Goal: Find specific page/section: Find specific page/section

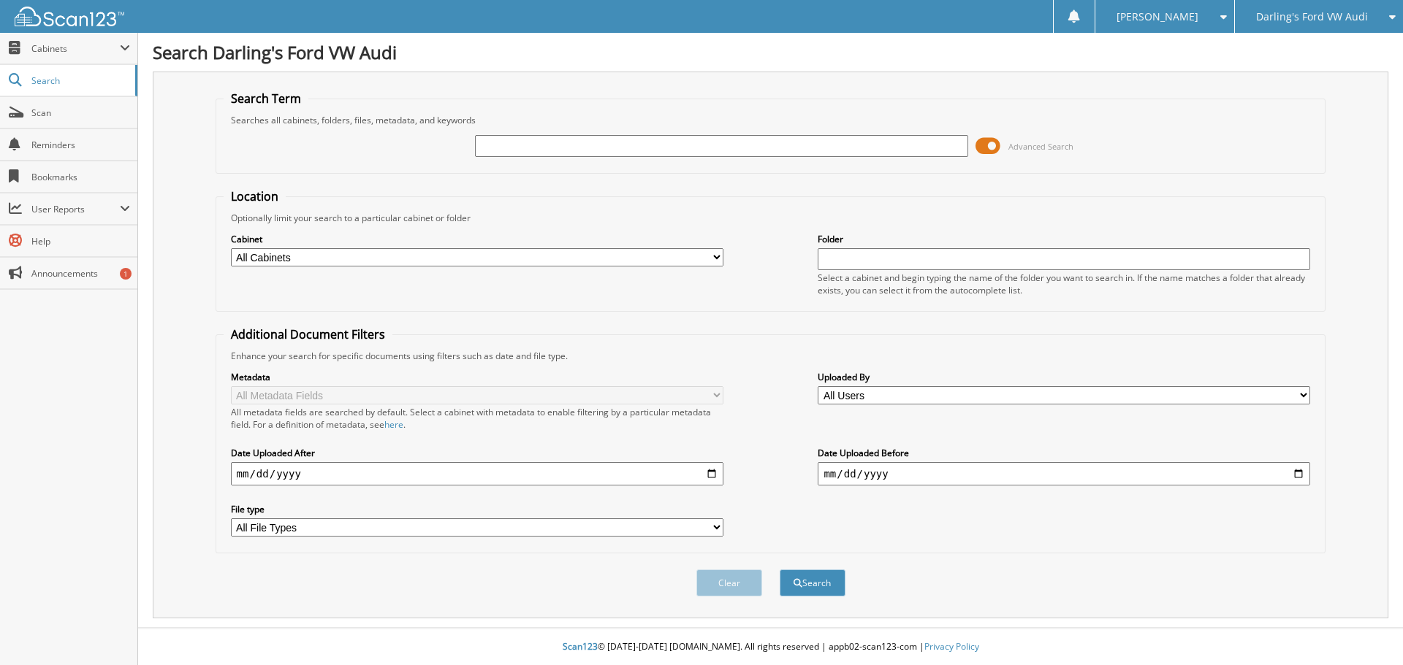
click at [675, 256] on select "All Cabinets AFTERMARKET SOLD O/S A DEAL CAR DEALS Darling's Undercoating and .…" at bounding box center [477, 257] width 492 height 18
select select "24666"
click at [231, 248] on select "All Cabinets AFTERMARKET SOLD O/S A DEAL CAR DEALS Darling's Undercoating and .…" at bounding box center [477, 257] width 492 height 18
click at [912, 272] on div "Select a cabinet and begin typing the name of the folder you want to search in.…" at bounding box center [1063, 284] width 492 height 25
click at [915, 266] on input "text" at bounding box center [1063, 259] width 492 height 22
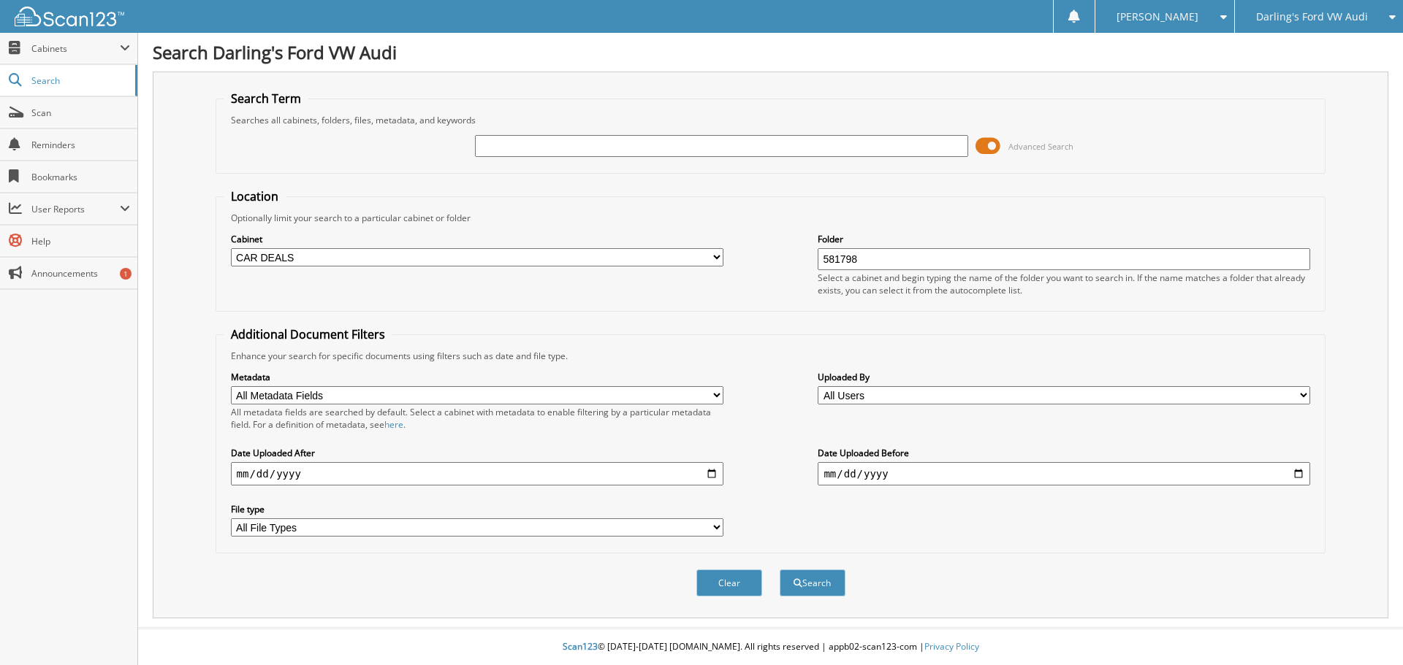
type input "581798"
click at [779, 570] on button "Search" at bounding box center [812, 583] width 66 height 27
click at [896, 256] on input "581798" at bounding box center [1063, 259] width 492 height 22
click at [899, 247] on div "Folder 581798 Select a cabinet and begin typing the name of the folder you want…" at bounding box center [1063, 264] width 492 height 65
click at [807, 147] on input "text" at bounding box center [721, 146] width 492 height 22
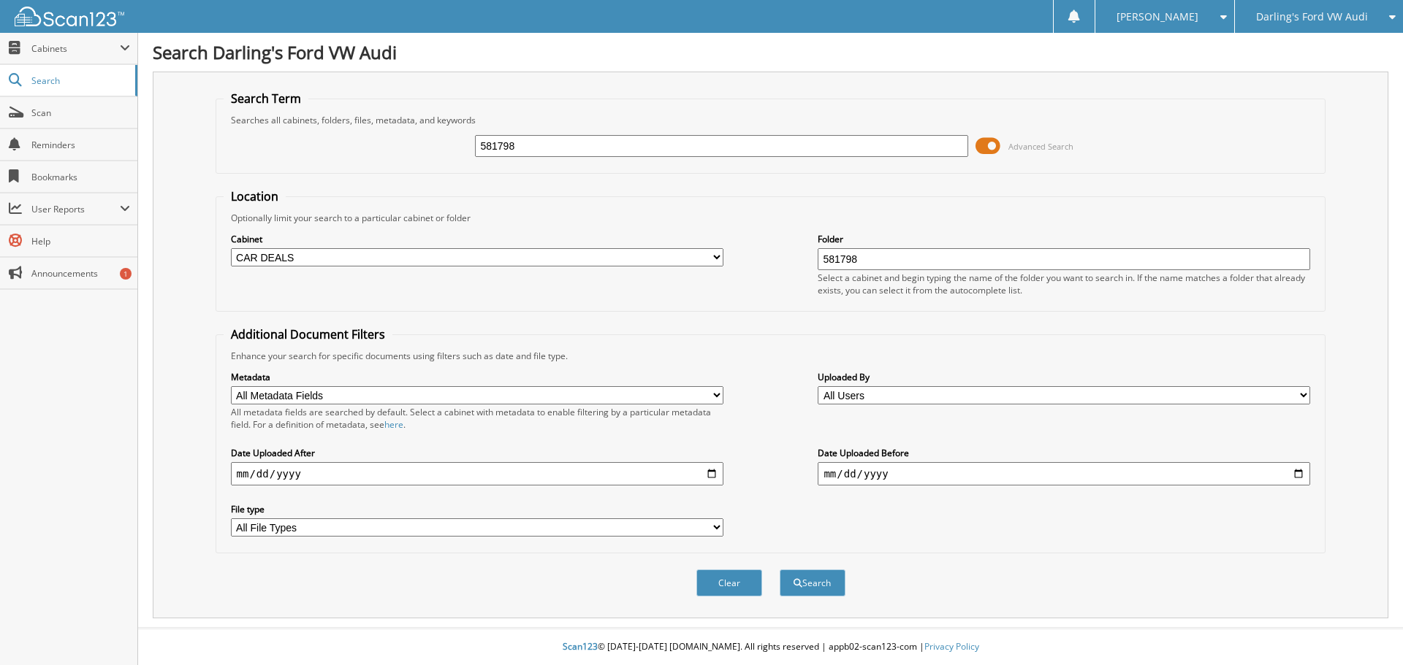
type input "581798"
click at [779, 570] on button "Search" at bounding box center [812, 583] width 66 height 27
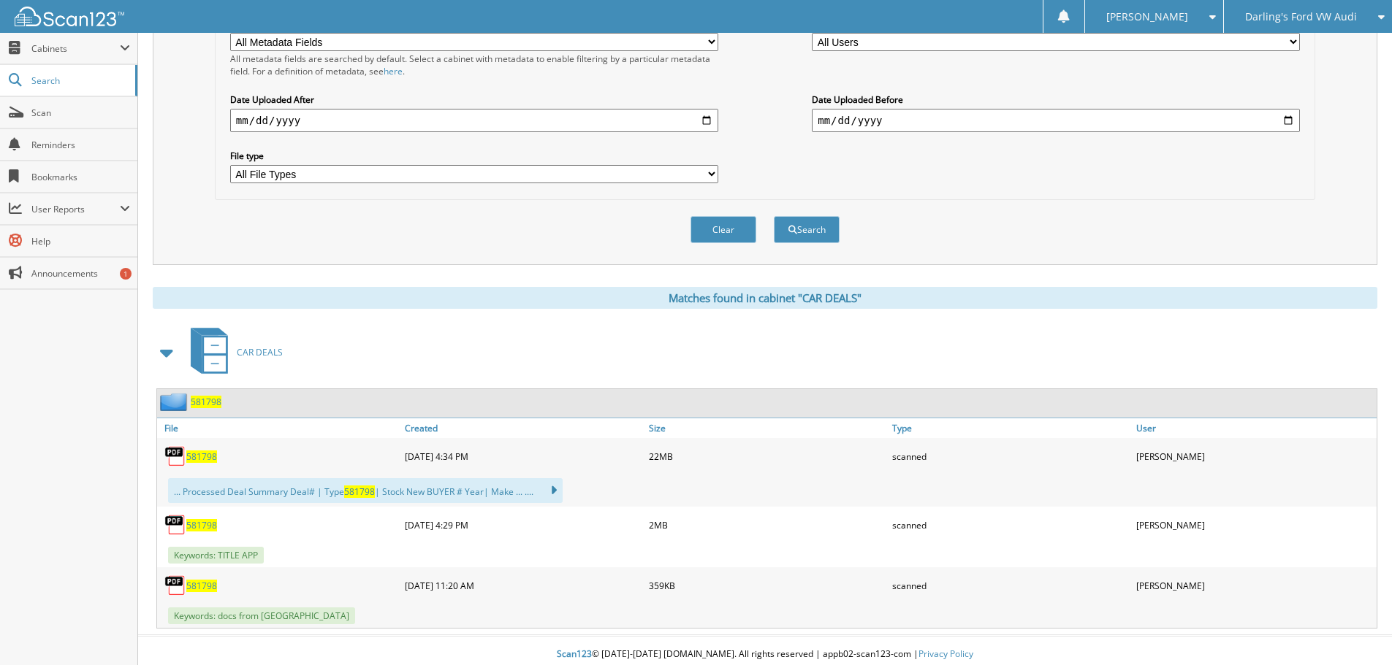
scroll to position [362, 0]
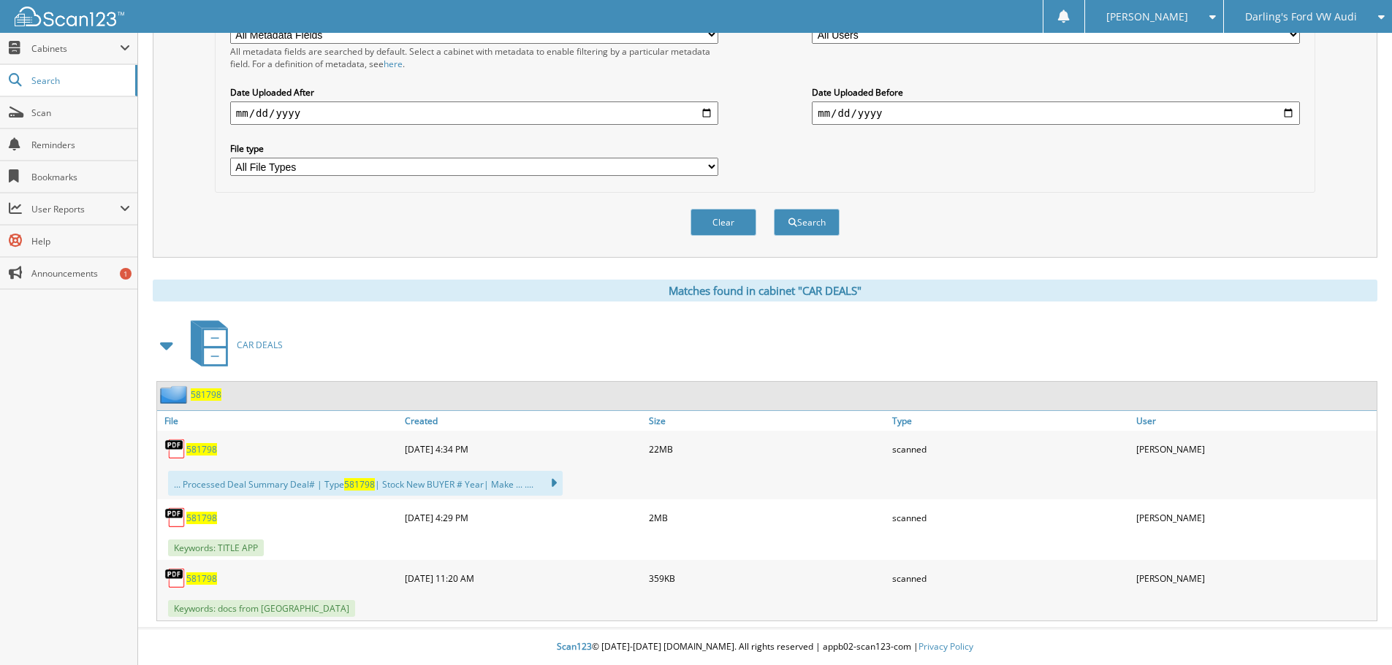
click at [205, 451] on span "581798" at bounding box center [201, 449] width 31 height 12
click at [1045, 172] on div "Metadata All Metadata Fields Buyer First Name Buyer Last Name VIN # STOCK # CUS…" at bounding box center [765, 92] width 1084 height 183
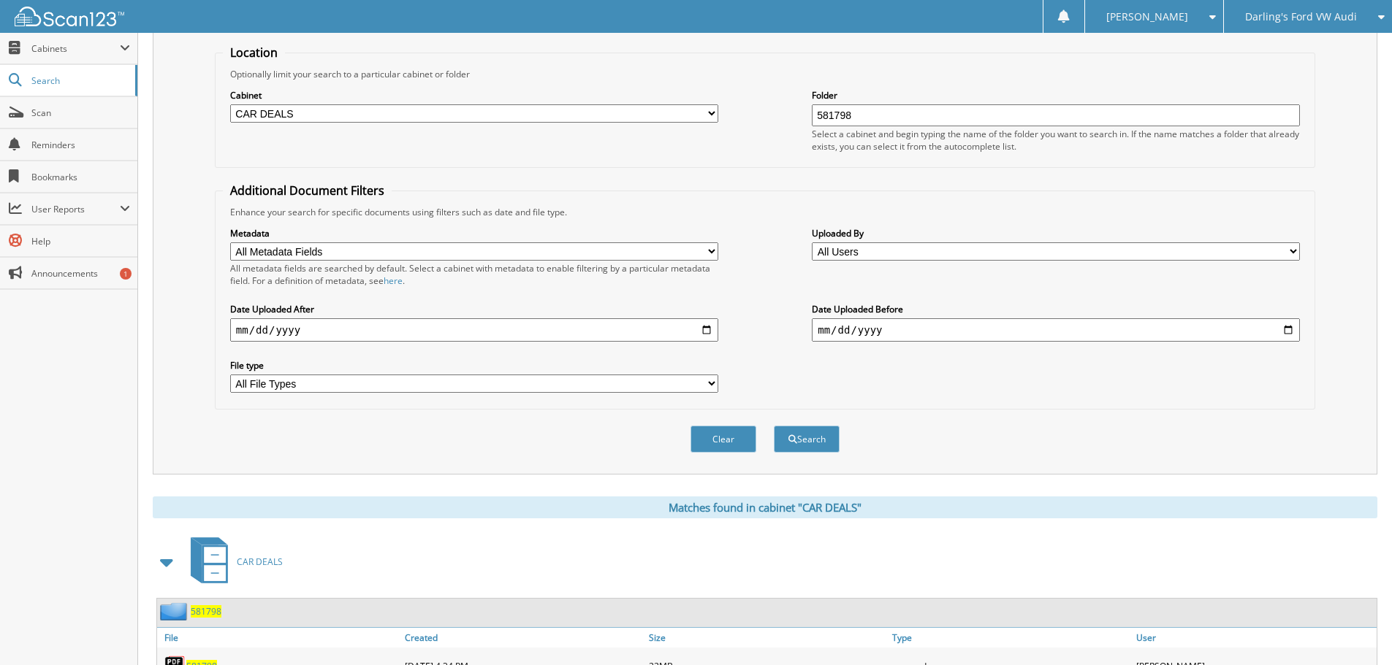
scroll to position [142, 0]
click at [1268, 21] on span "Darling's Ford VW Audi" at bounding box center [1301, 16] width 112 height 9
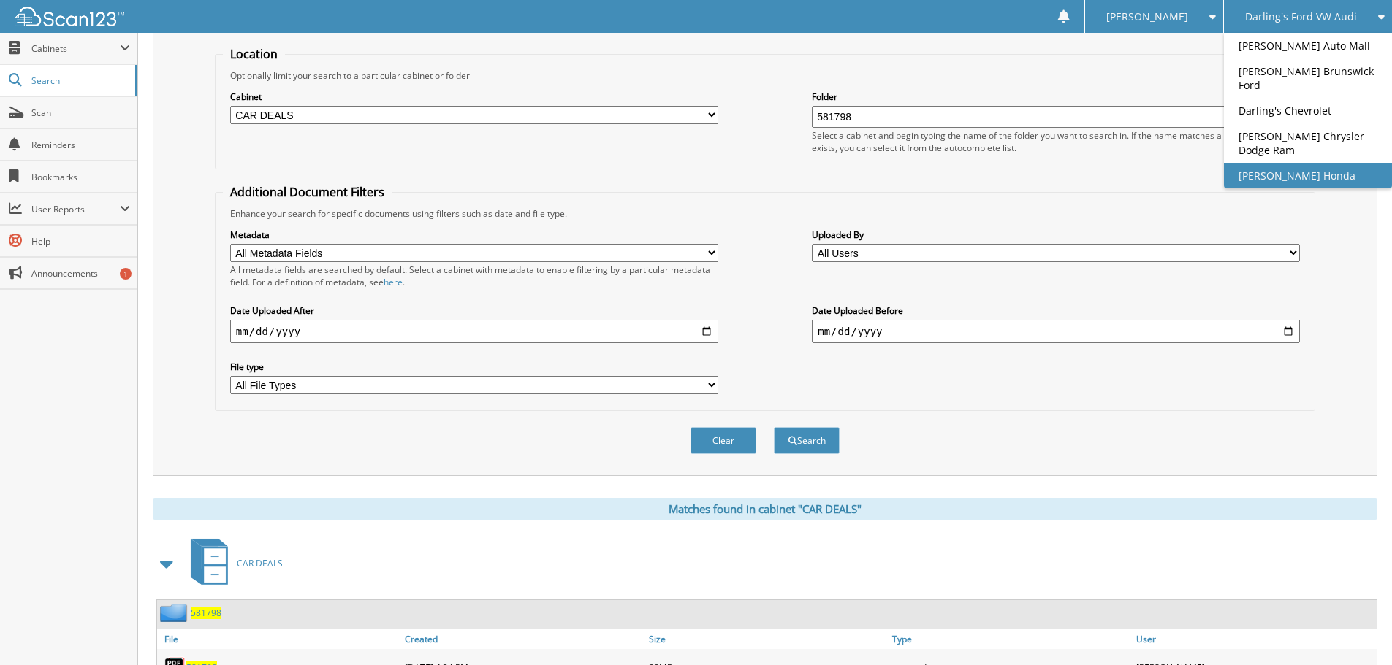
click at [1294, 163] on link "[PERSON_NAME] Honda" at bounding box center [1308, 176] width 168 height 26
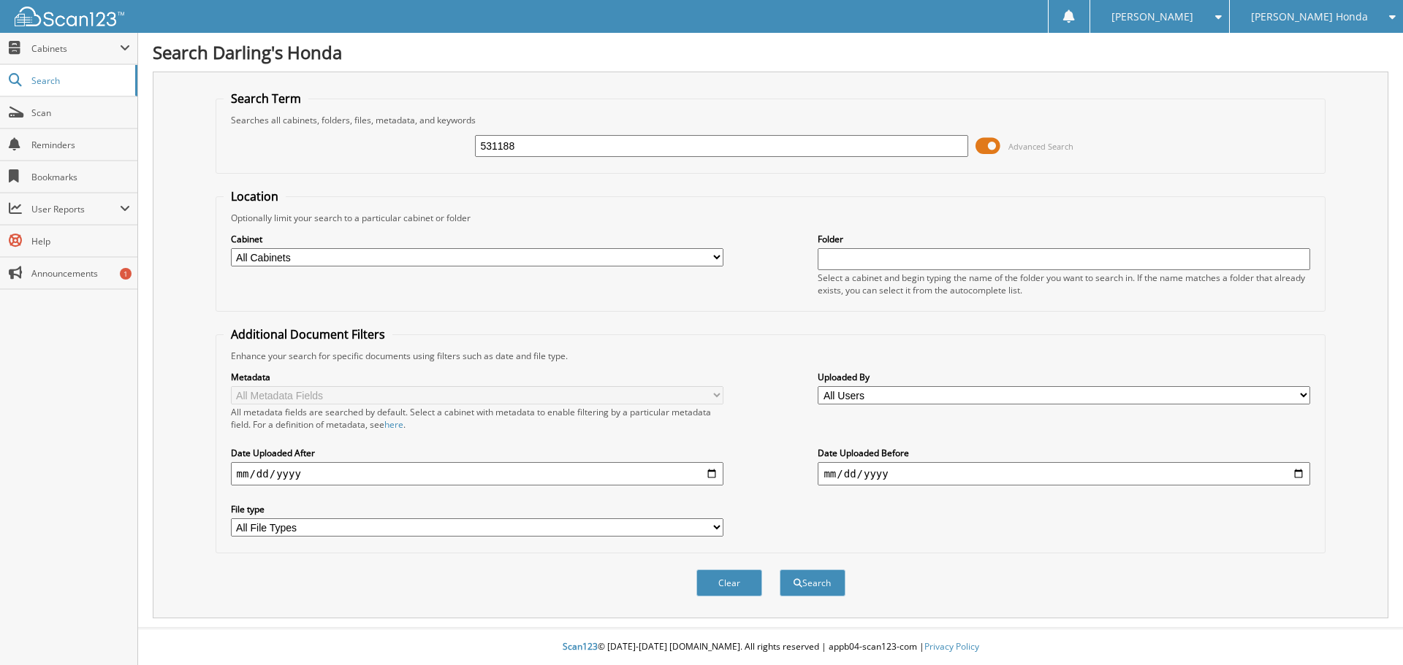
type input "531188"
click at [779, 570] on button "Search" at bounding box center [812, 583] width 66 height 27
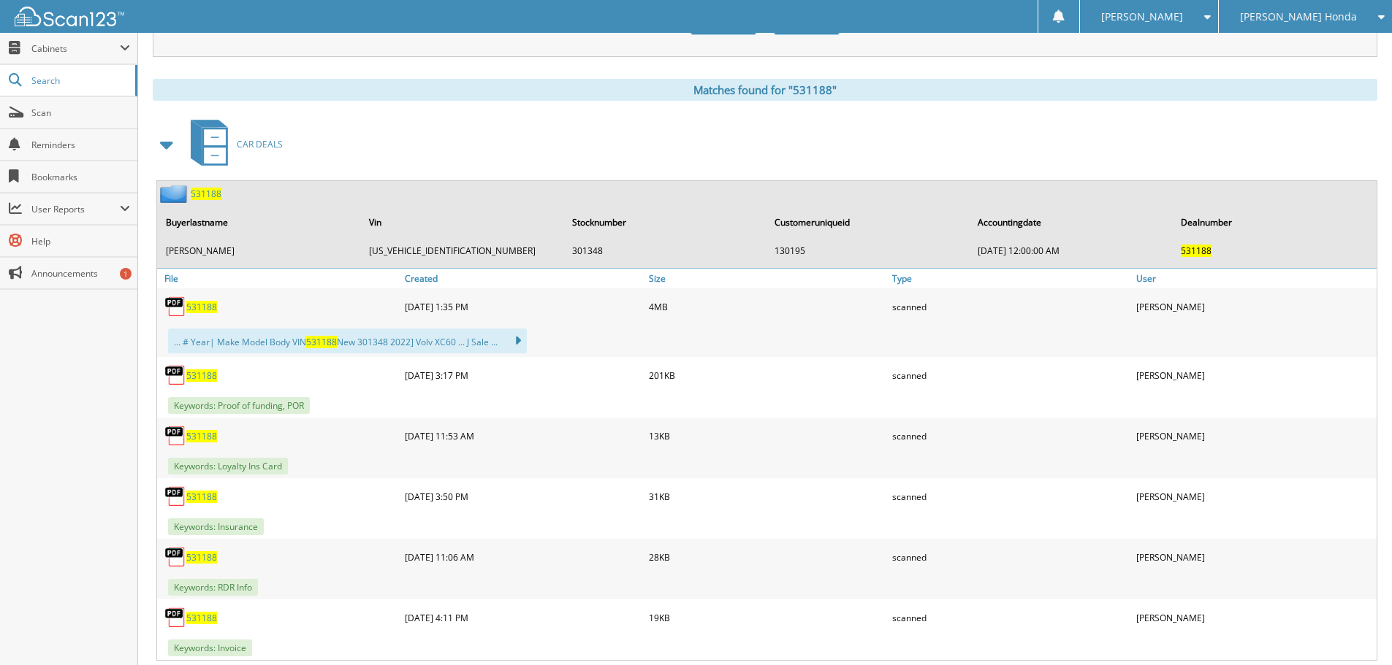
scroll to position [584, 0]
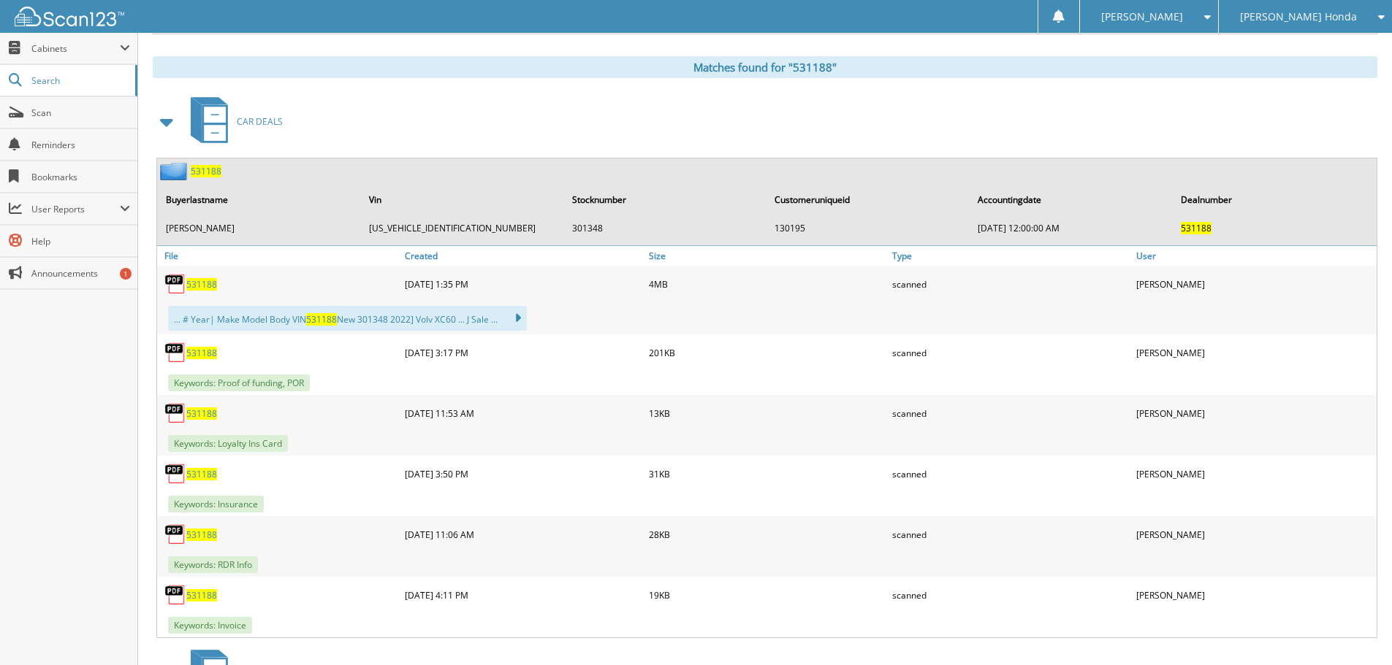
click at [211, 284] on span "531188" at bounding box center [201, 284] width 31 height 12
